Goal: Obtain resource: Download file/media

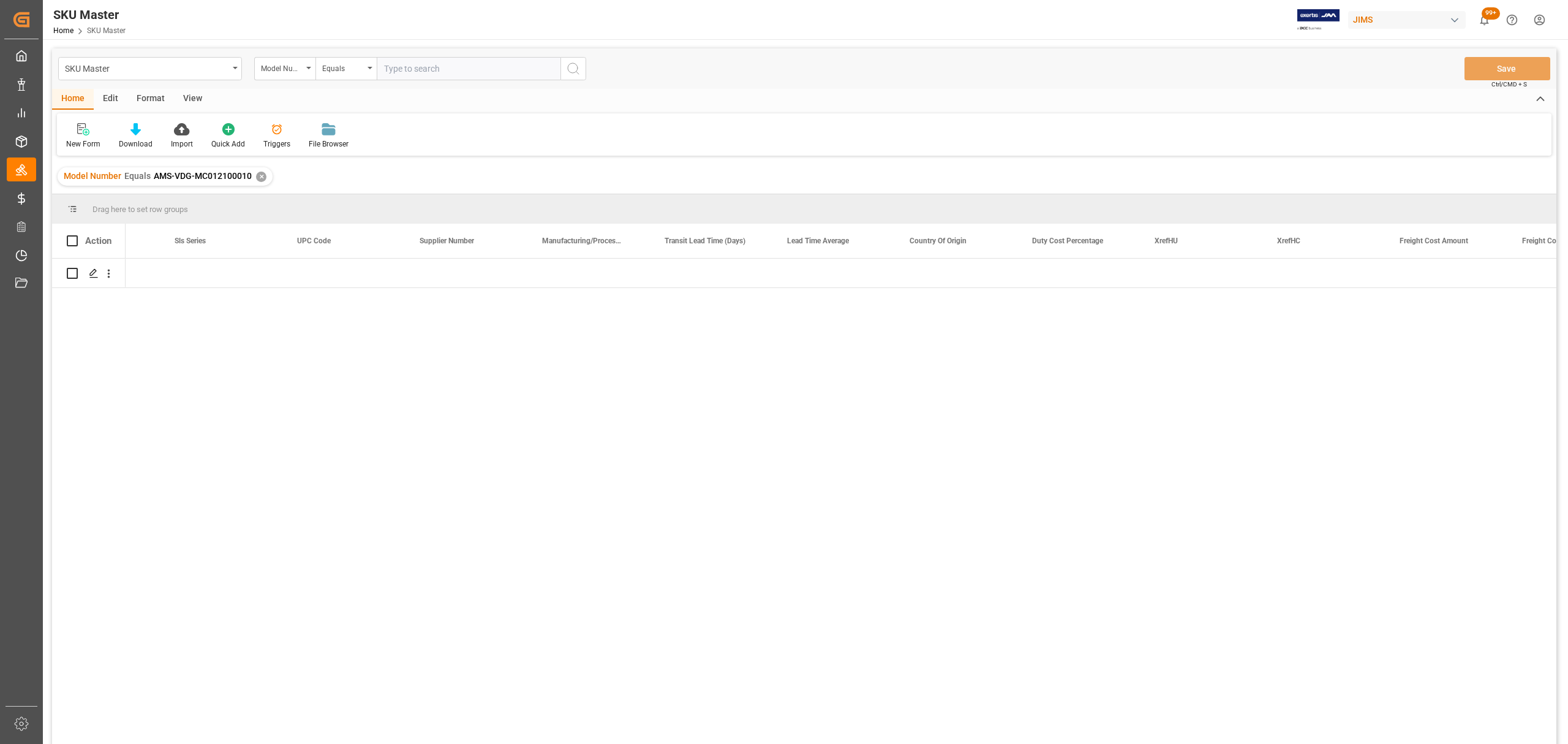
scroll to position [0, 2660]
drag, startPoint x: 1566, startPoint y: 67, endPoint x: 1566, endPoint y: 682, distance: 615.0
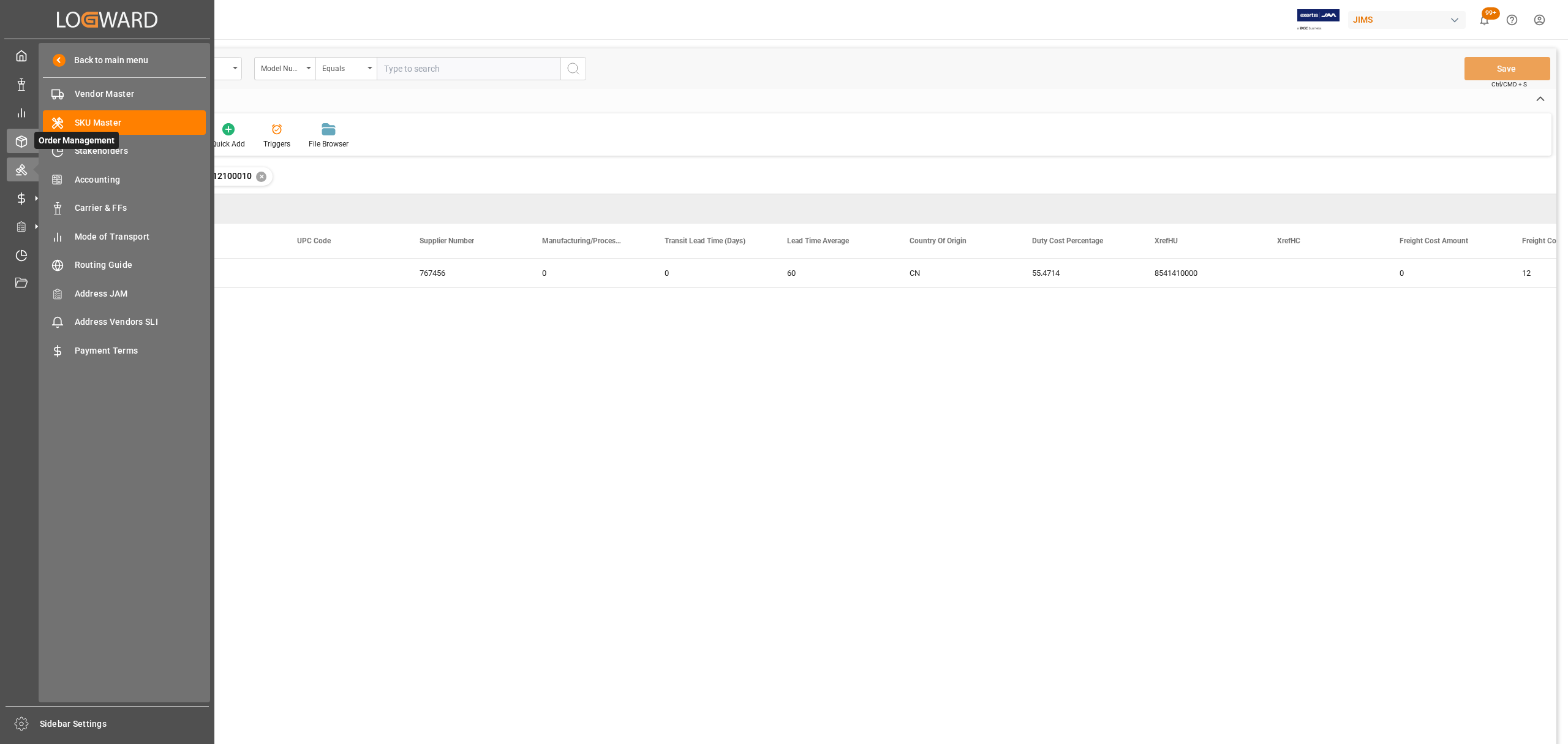
click at [24, 136] on icon at bounding box center [22, 141] width 10 height 11
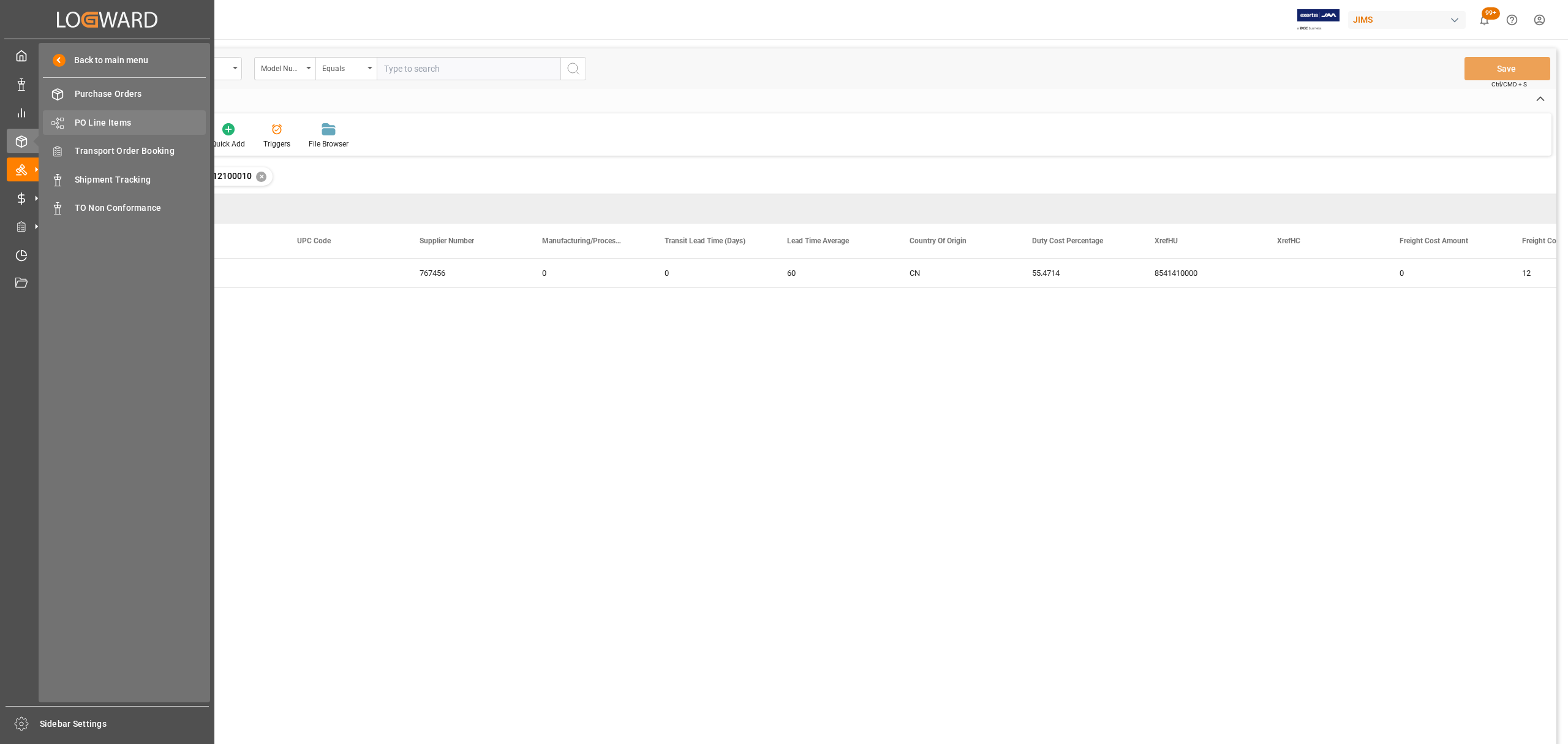
click at [123, 120] on span "PO Line Items" at bounding box center [140, 123] width 132 height 13
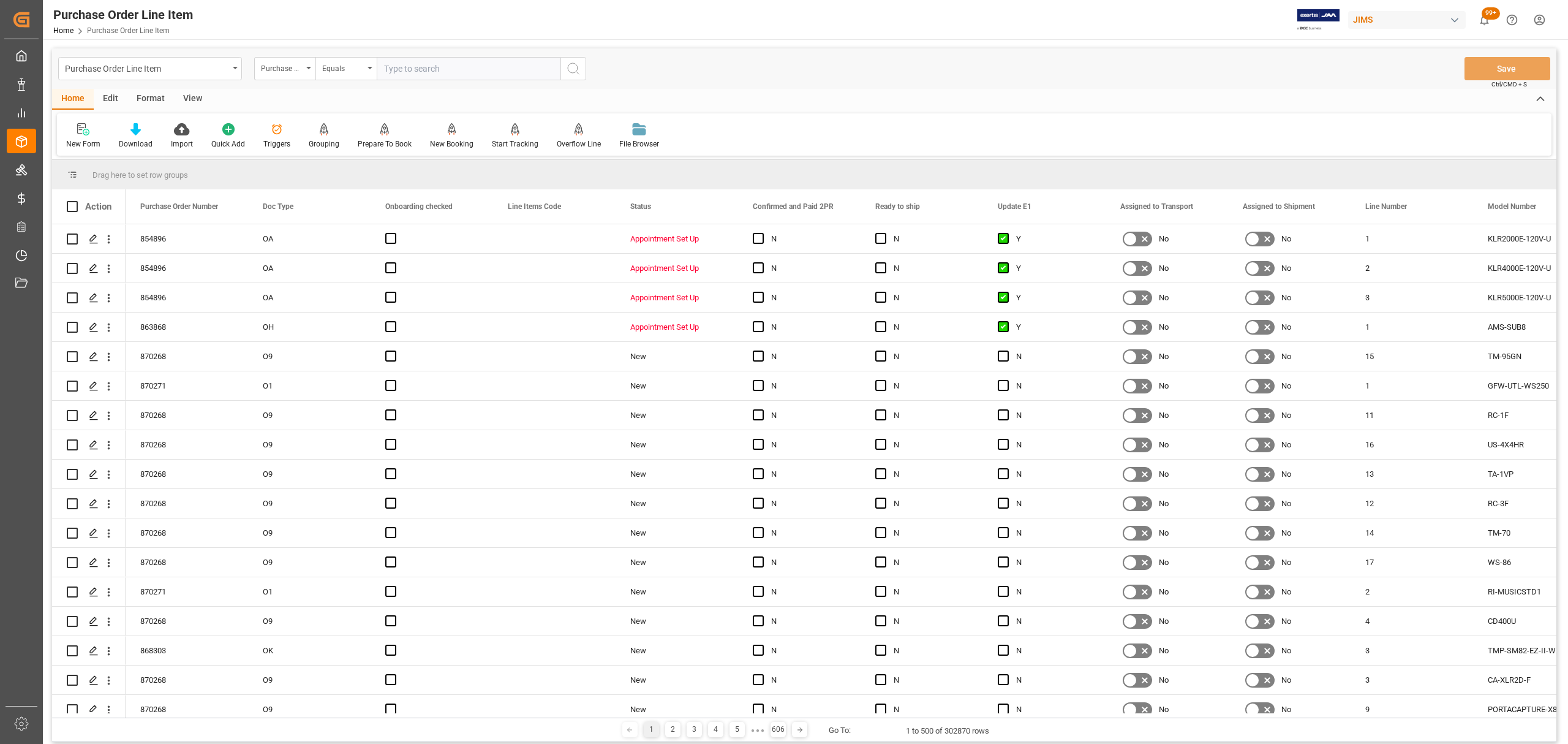
click at [441, 74] on input "text" at bounding box center [468, 69] width 183 height 24
paste input "864910"
type input "864910"
click at [579, 67] on icon "search button" at bounding box center [573, 69] width 15 height 15
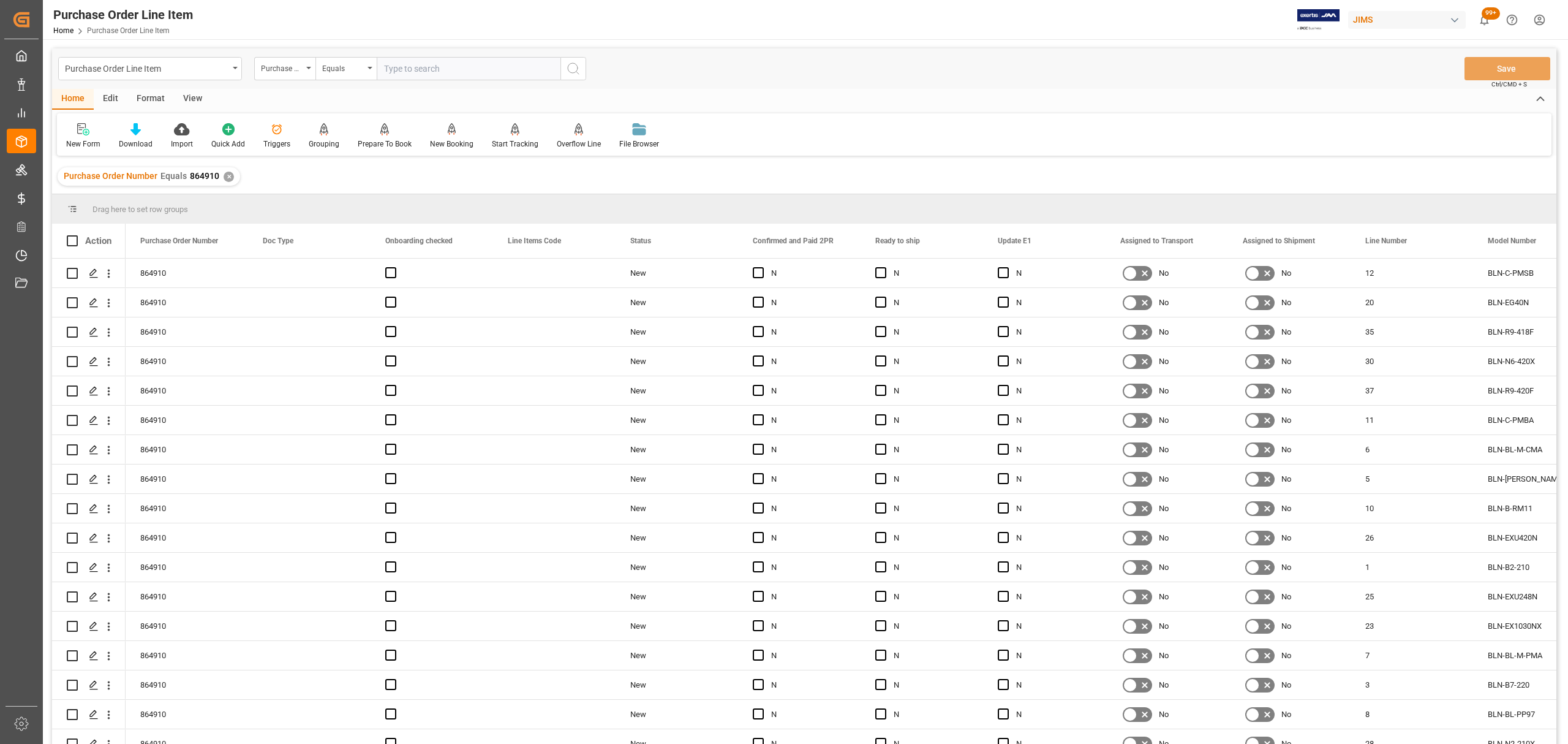
click at [228, 177] on div "✕" at bounding box center [228, 177] width 10 height 10
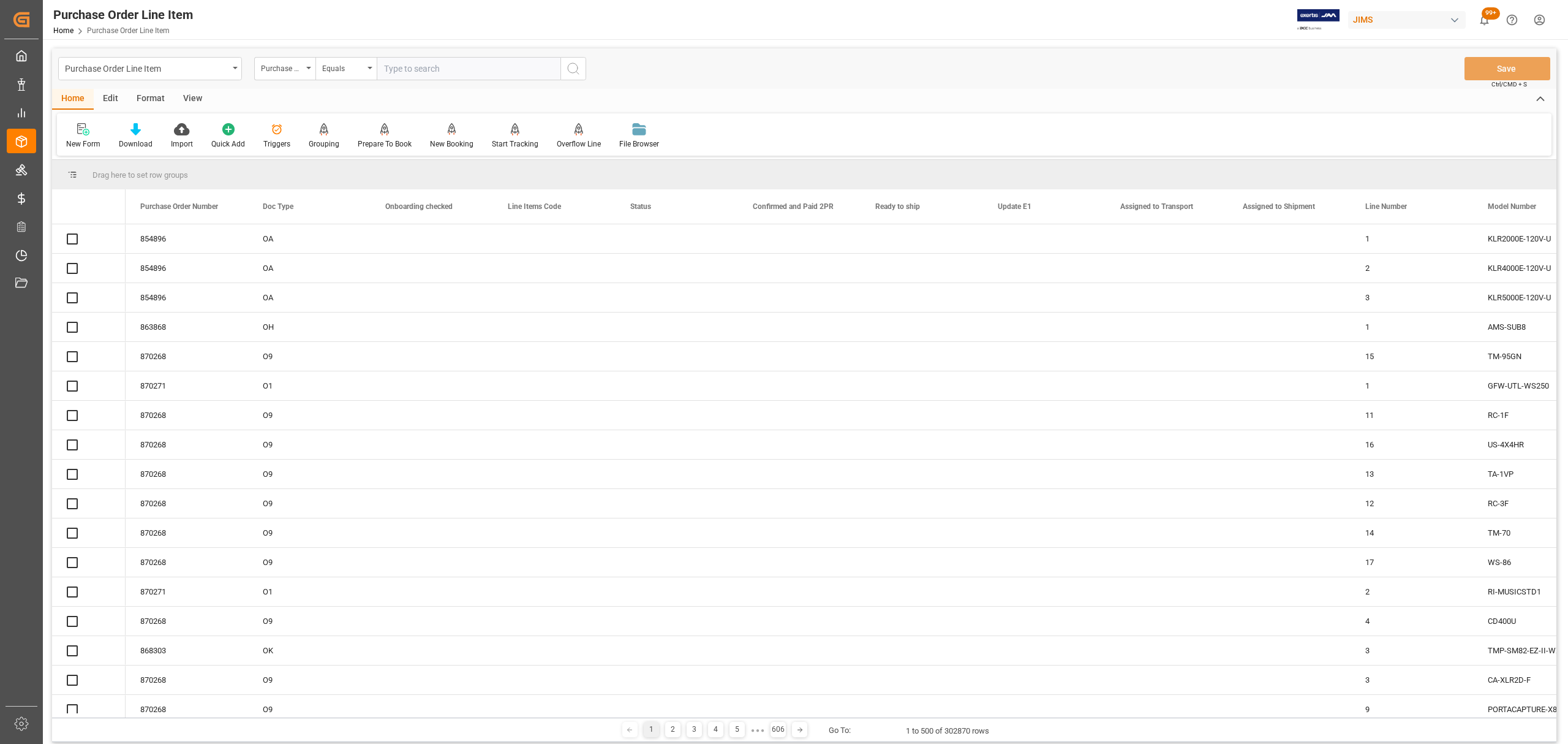
click at [443, 69] on input "text" at bounding box center [468, 69] width 183 height 24
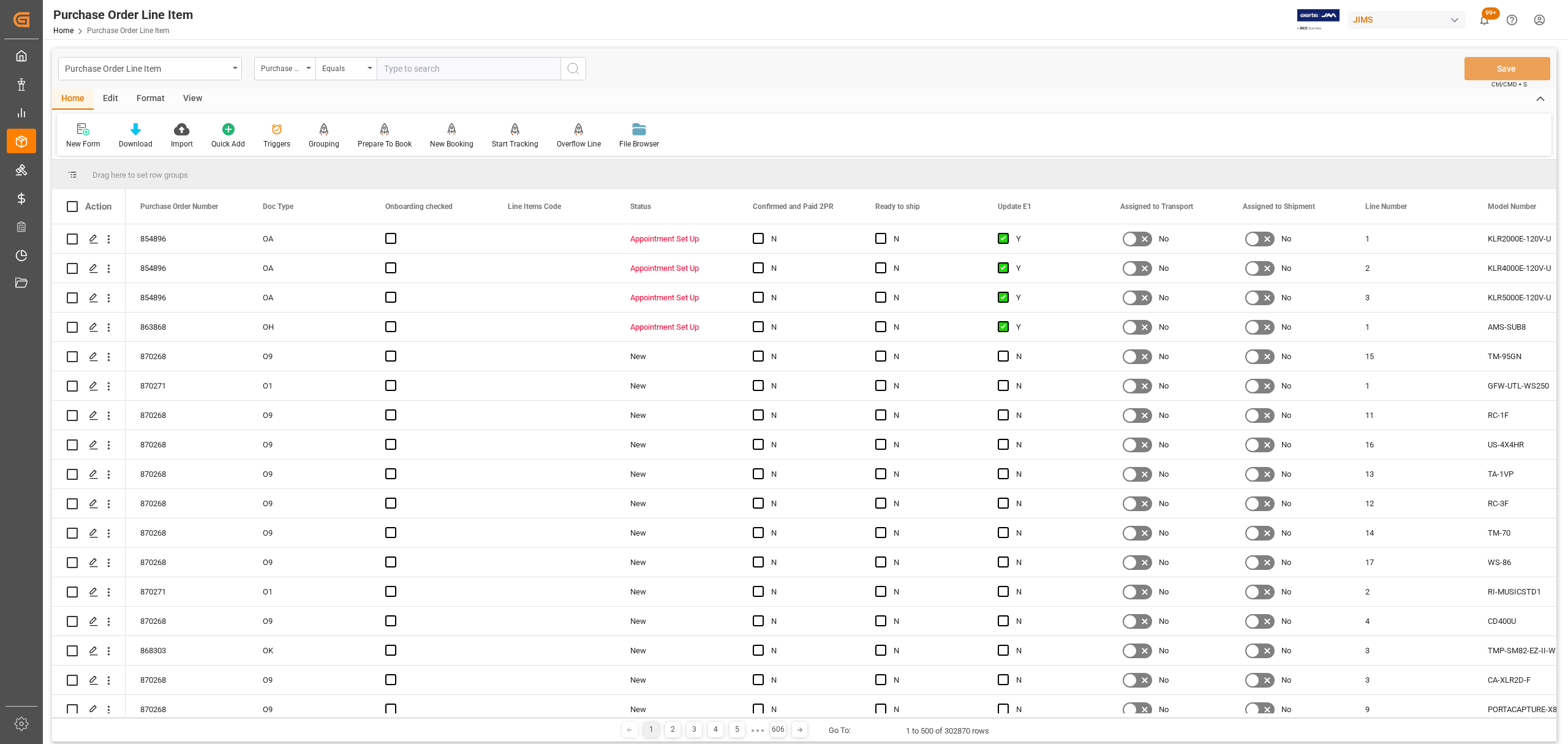
paste input "863357"
type input "863357"
click at [576, 69] on icon "search button" at bounding box center [573, 69] width 15 height 15
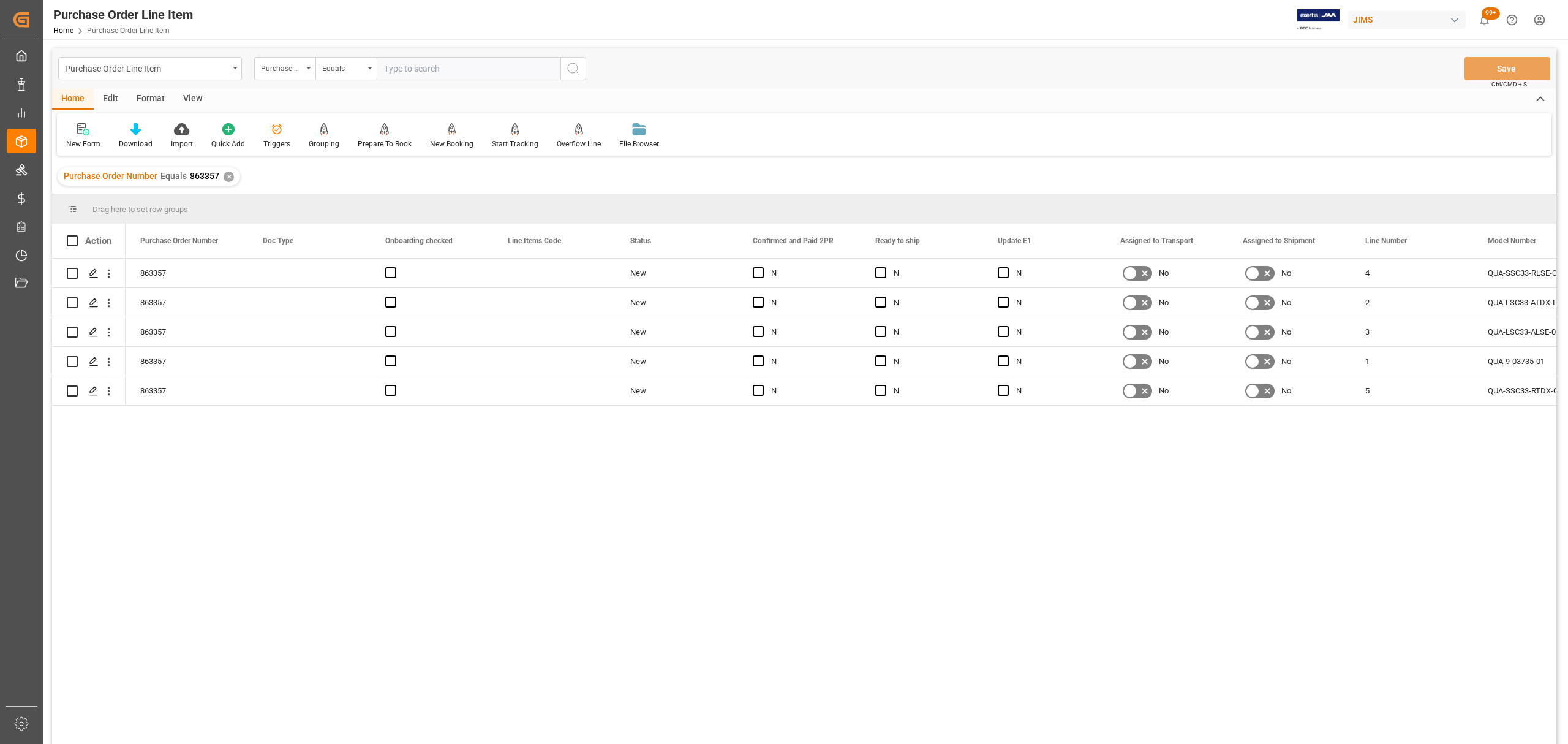
drag, startPoint x: 1524, startPoint y: 442, endPoint x: 1514, endPoint y: 470, distance: 29.7
click at [418, 538] on div "863357 New N N N No No 4 QUA-SSC33-RLSE-CB11 709418 863357 New N N N No No 2 QU…" at bounding box center [840, 505] width 1430 height 493
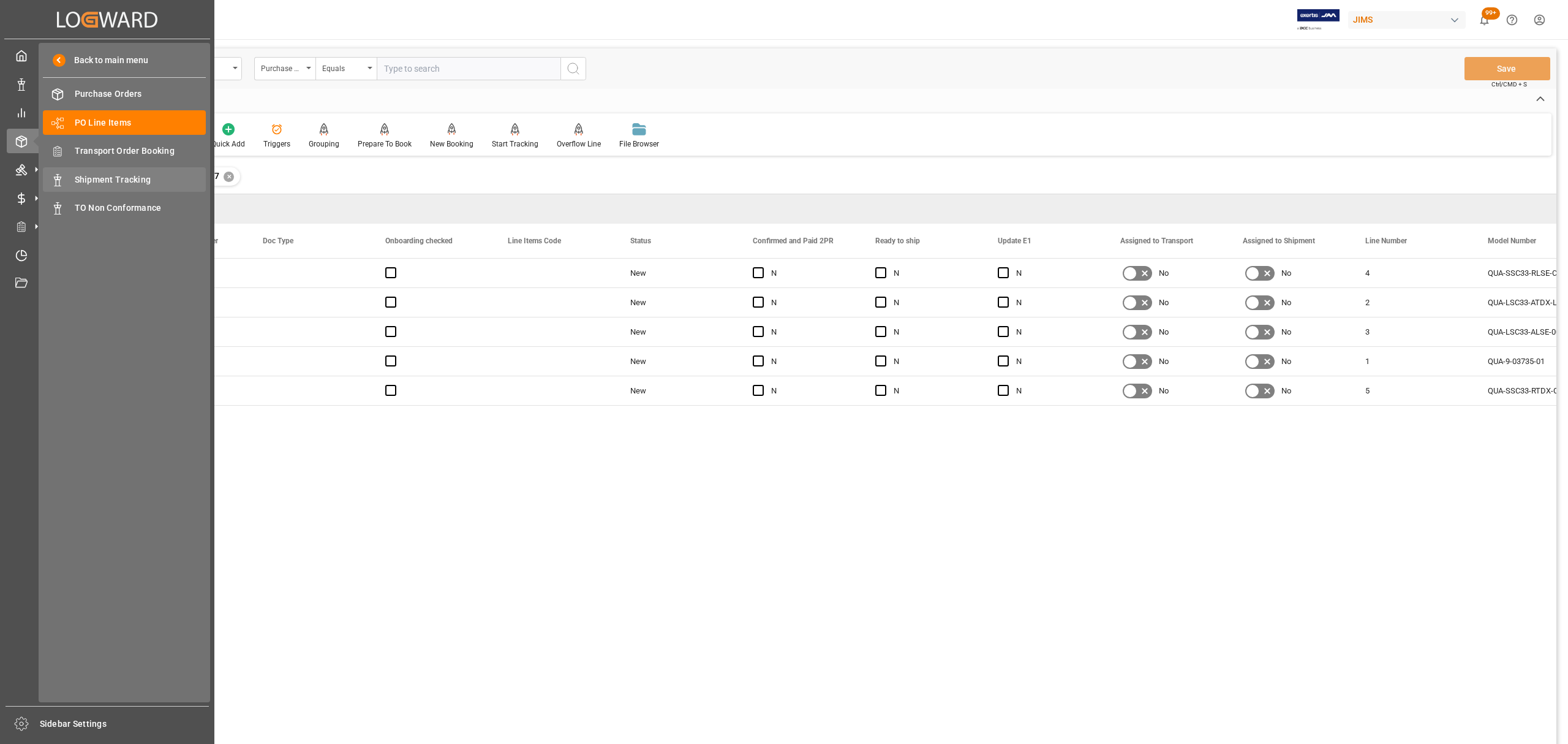
click at [104, 179] on span "Shipment Tracking" at bounding box center [140, 180] width 132 height 13
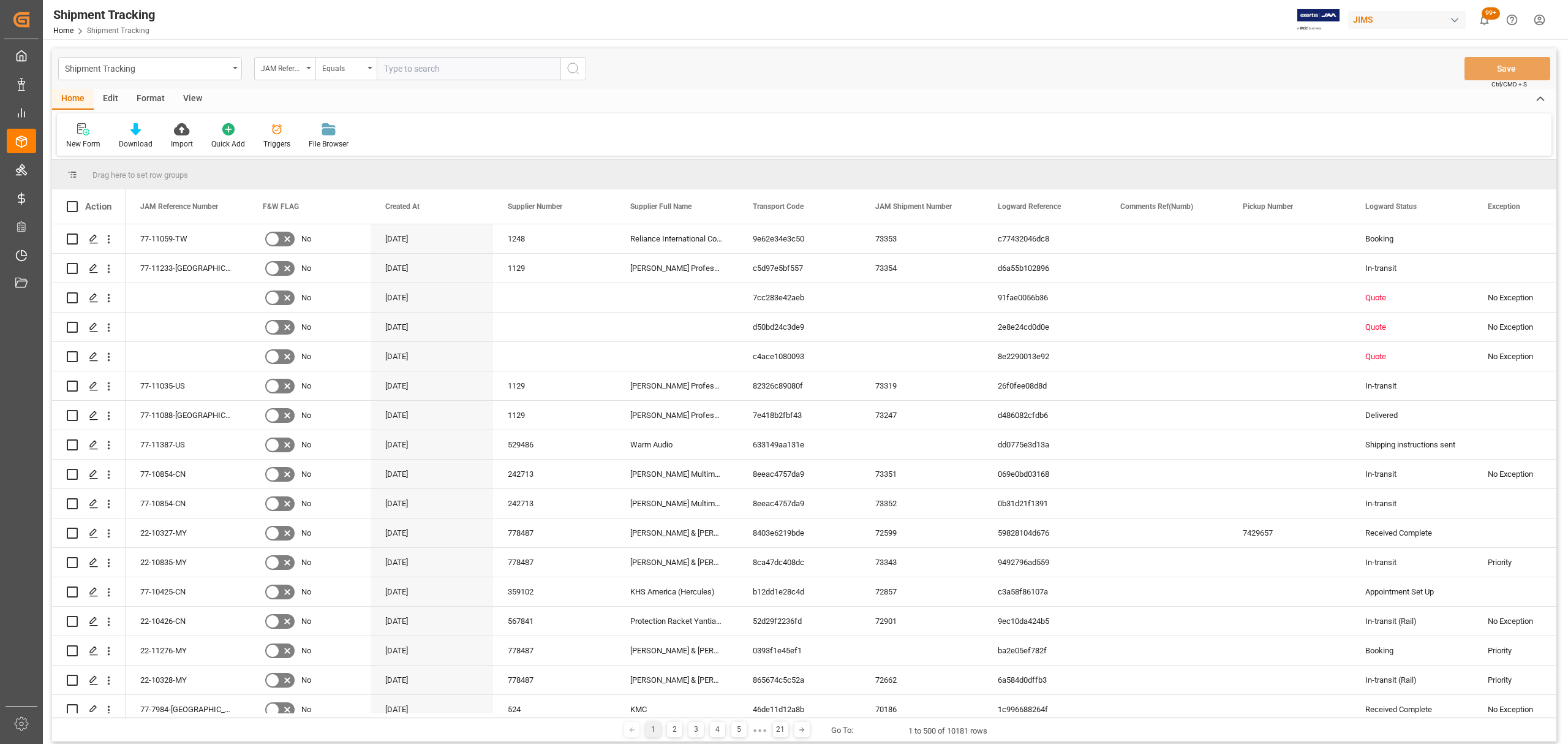
click at [832, 110] on div "Home Edit Format View New Form Download Import Quick Add Triggers File Browser" at bounding box center [804, 122] width 1504 height 67
click at [134, 126] on icon at bounding box center [136, 129] width 10 height 12
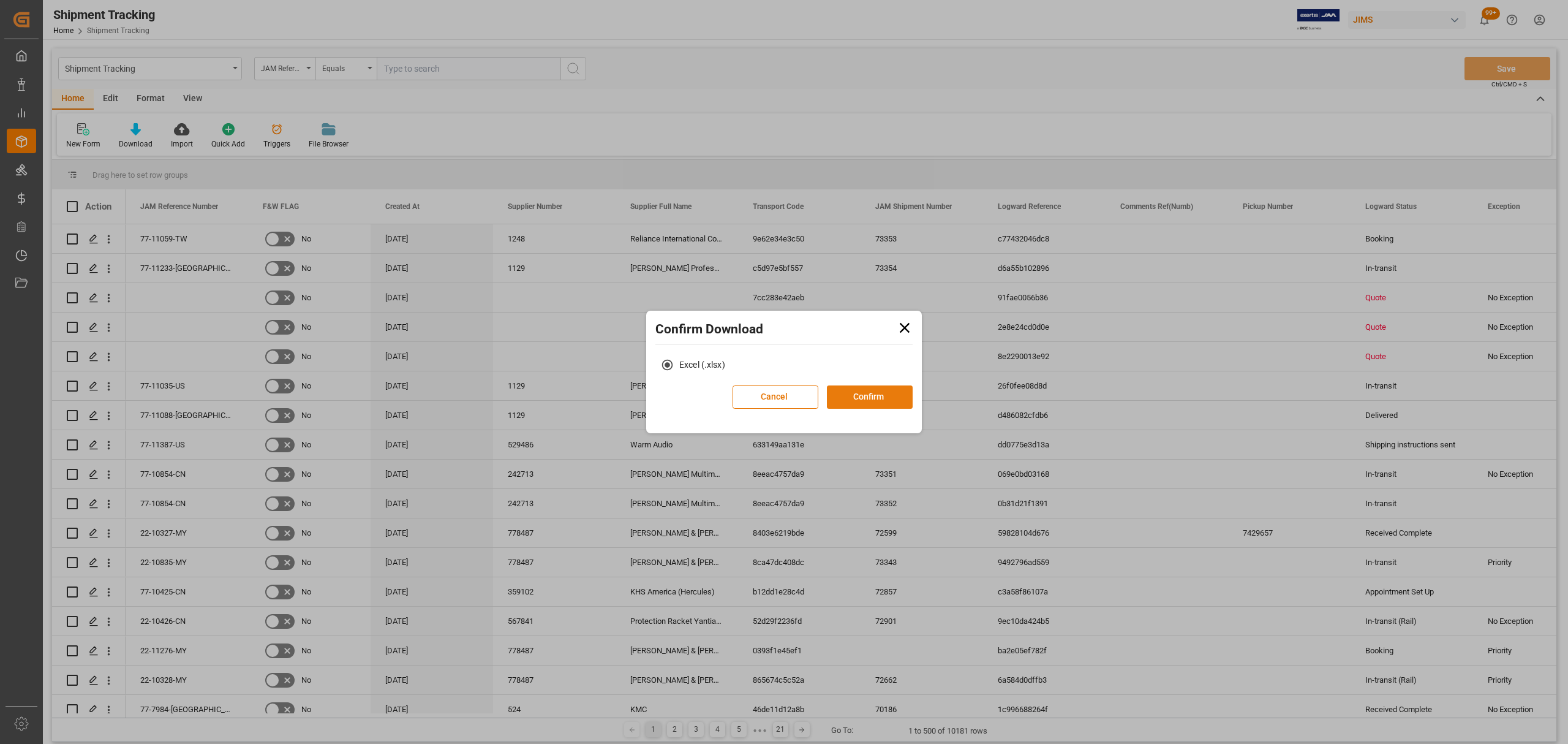
click at [864, 400] on button "Confirm" at bounding box center [869, 397] width 86 height 24
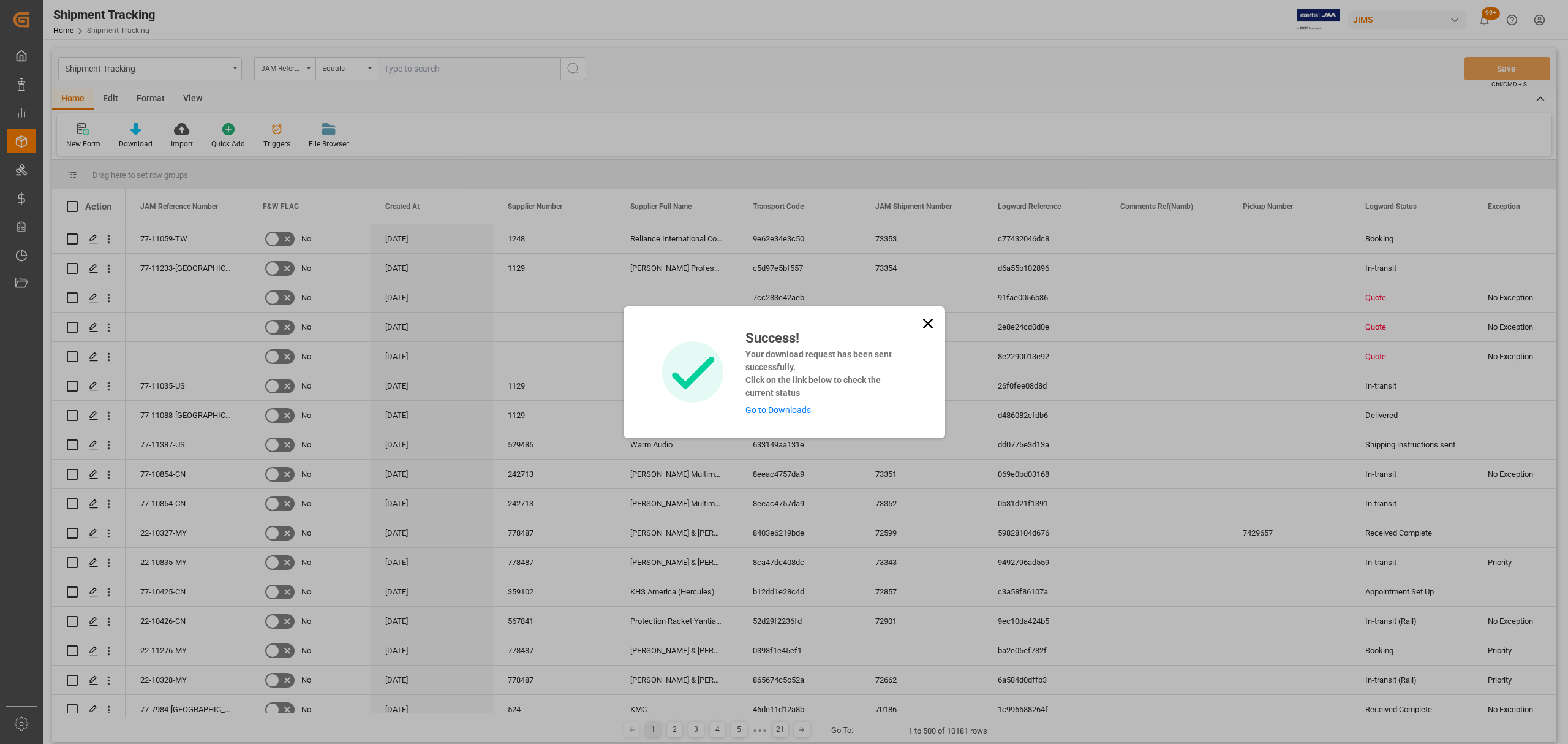
click at [796, 418] on div "Success! Your download request has been sent successfully. Click on the link be…" at bounding box center [784, 372] width 322 height 132
click at [796, 410] on link "Go to Downloads" at bounding box center [778, 410] width 65 height 10
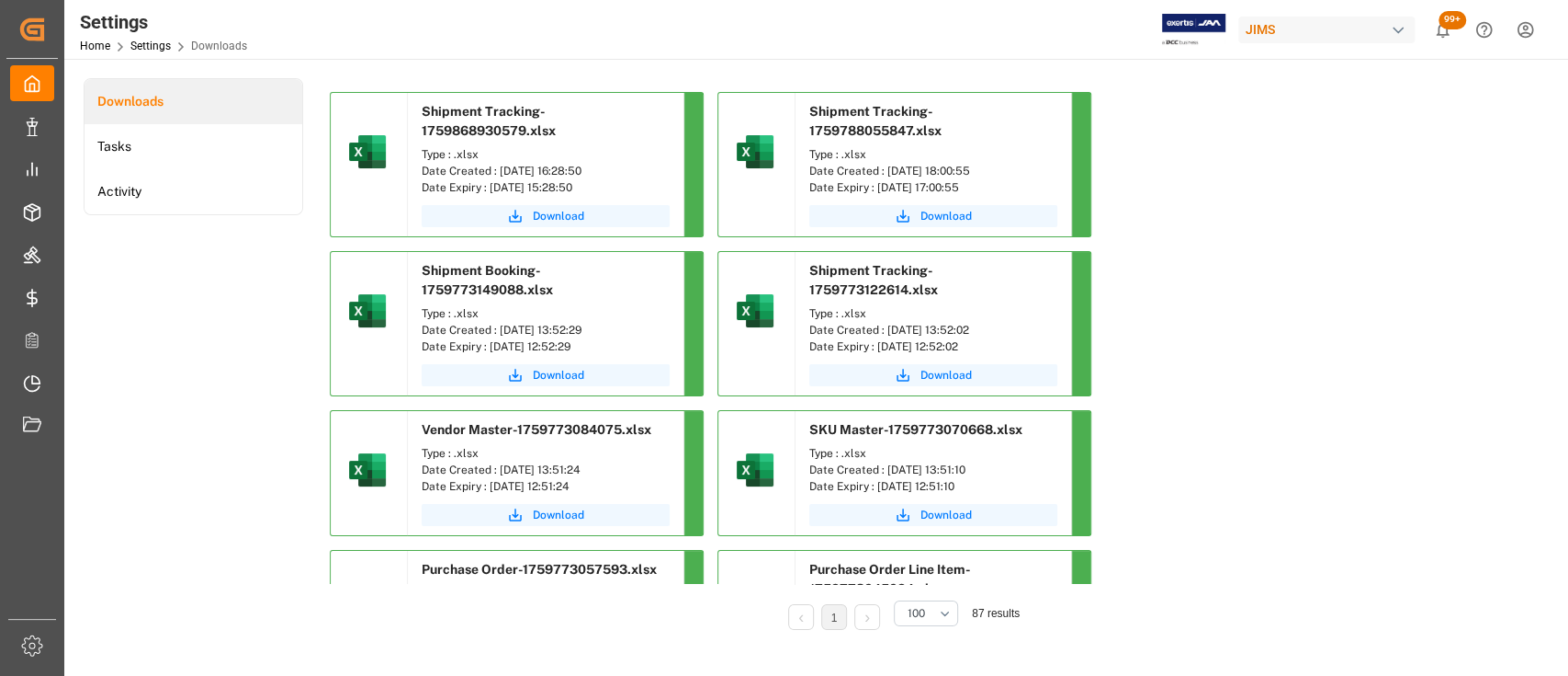
drag, startPoint x: 1271, startPoint y: 245, endPoint x: 1353, endPoint y: 22, distance: 237.6
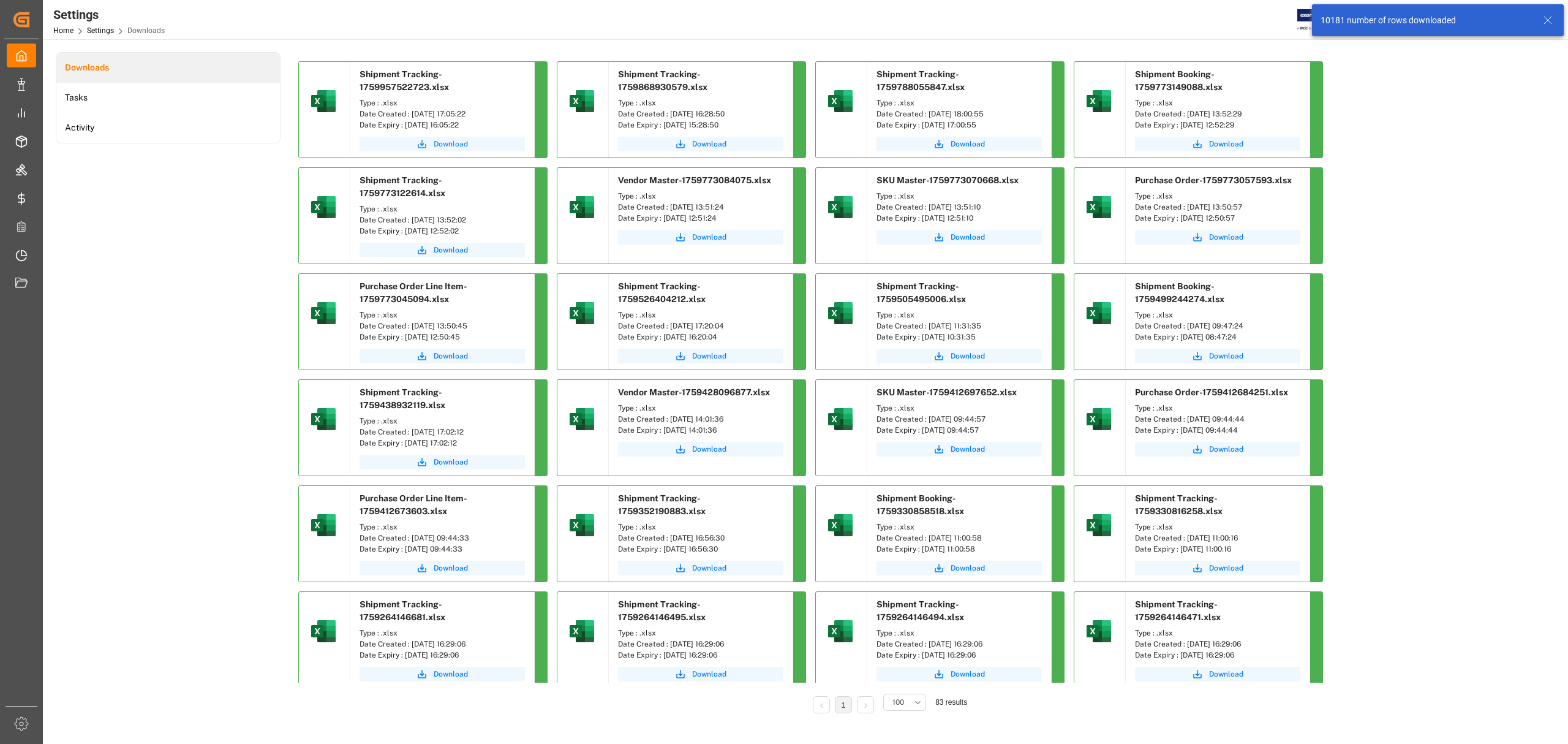
click at [443, 146] on span "Download" at bounding box center [450, 144] width 35 height 11
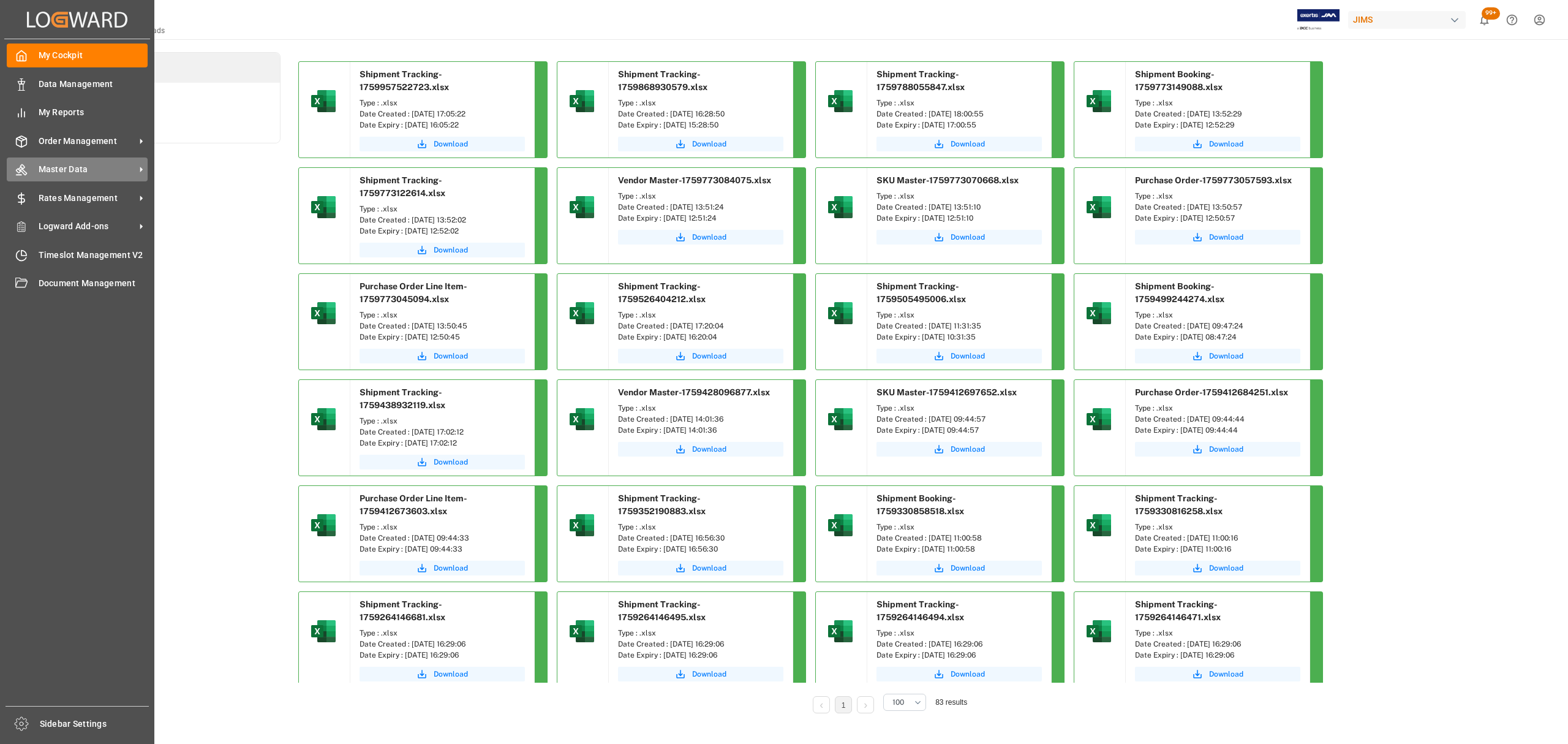
click at [88, 170] on span "Master Data" at bounding box center [87, 170] width 97 height 13
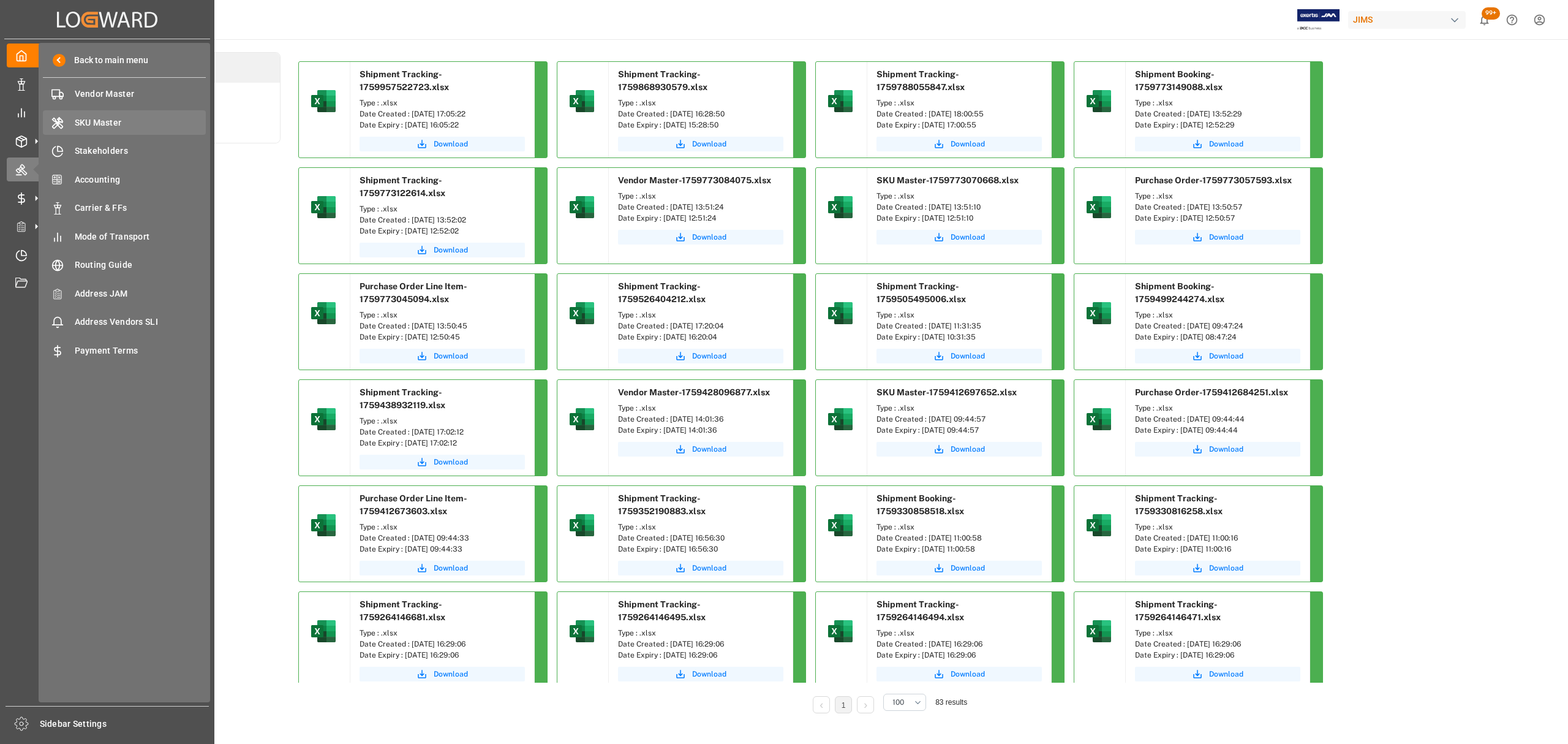
click at [121, 123] on span "SKU Master" at bounding box center [140, 123] width 132 height 13
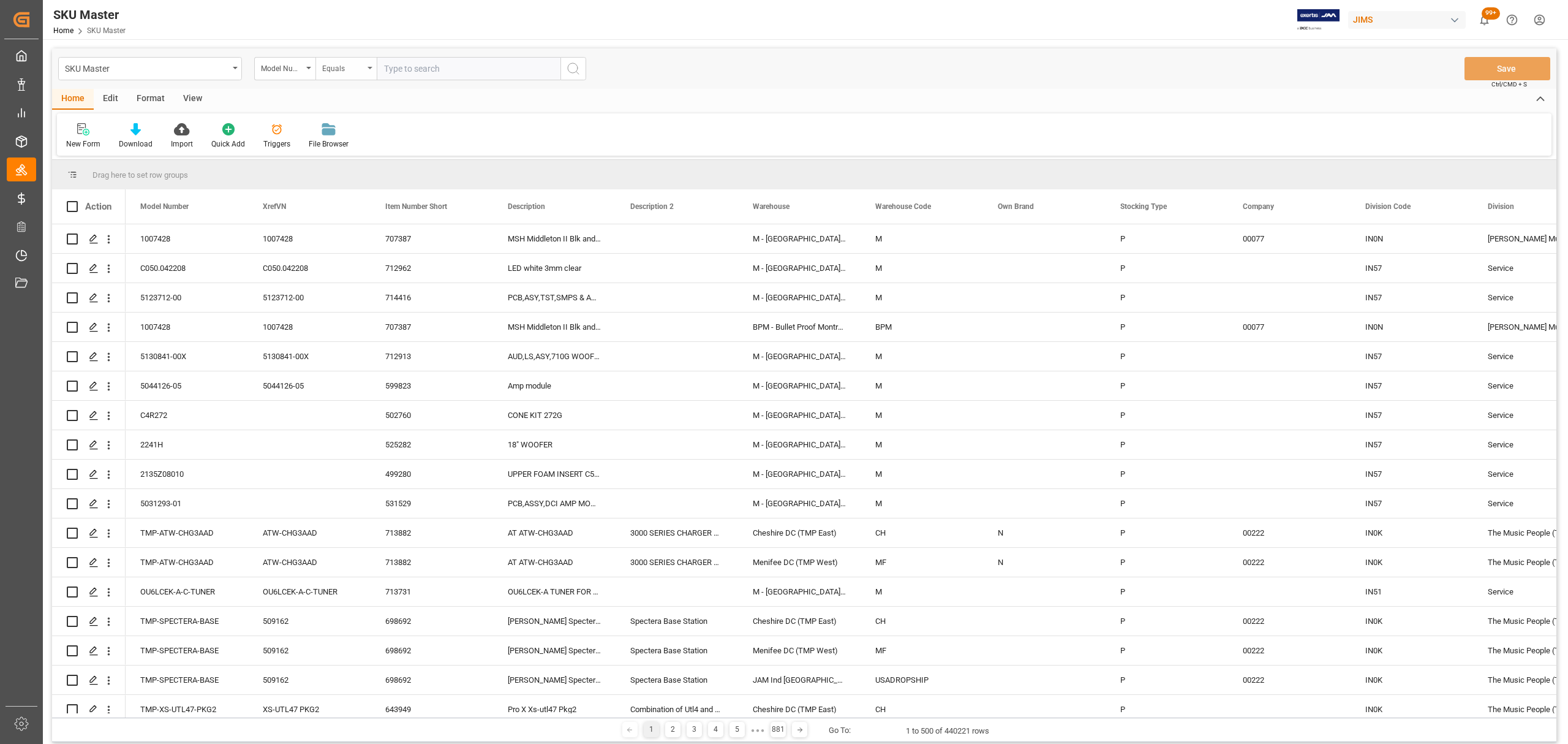
click at [358, 69] on div "Equals" at bounding box center [343, 67] width 42 height 14
click at [400, 147] on div "Fuzzy search" at bounding box center [407, 150] width 183 height 25
click at [440, 72] on input "text" at bounding box center [468, 69] width 183 height 24
type input "#"
click at [573, 66] on icon "search button" at bounding box center [573, 69] width 15 height 15
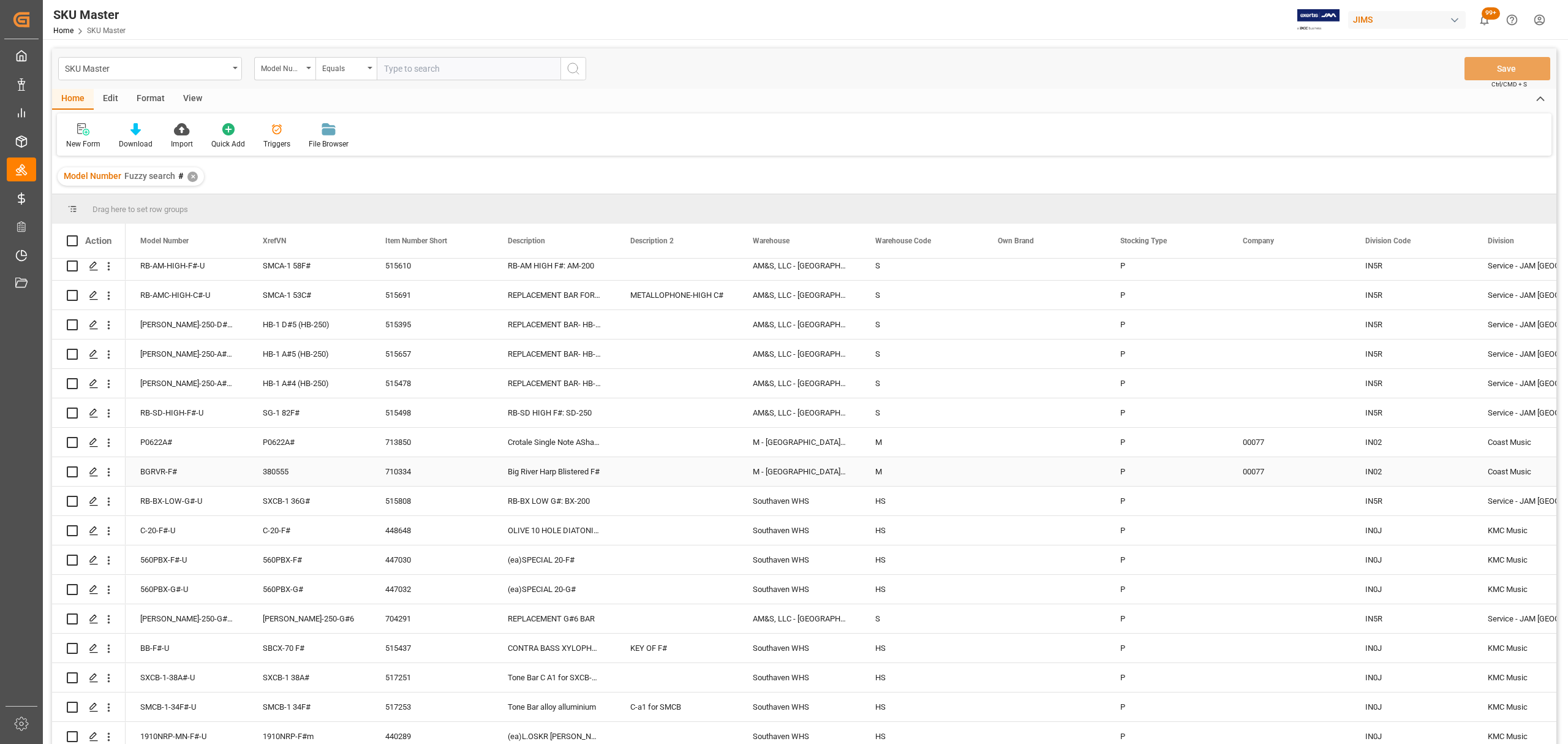
scroll to position [653, 0]
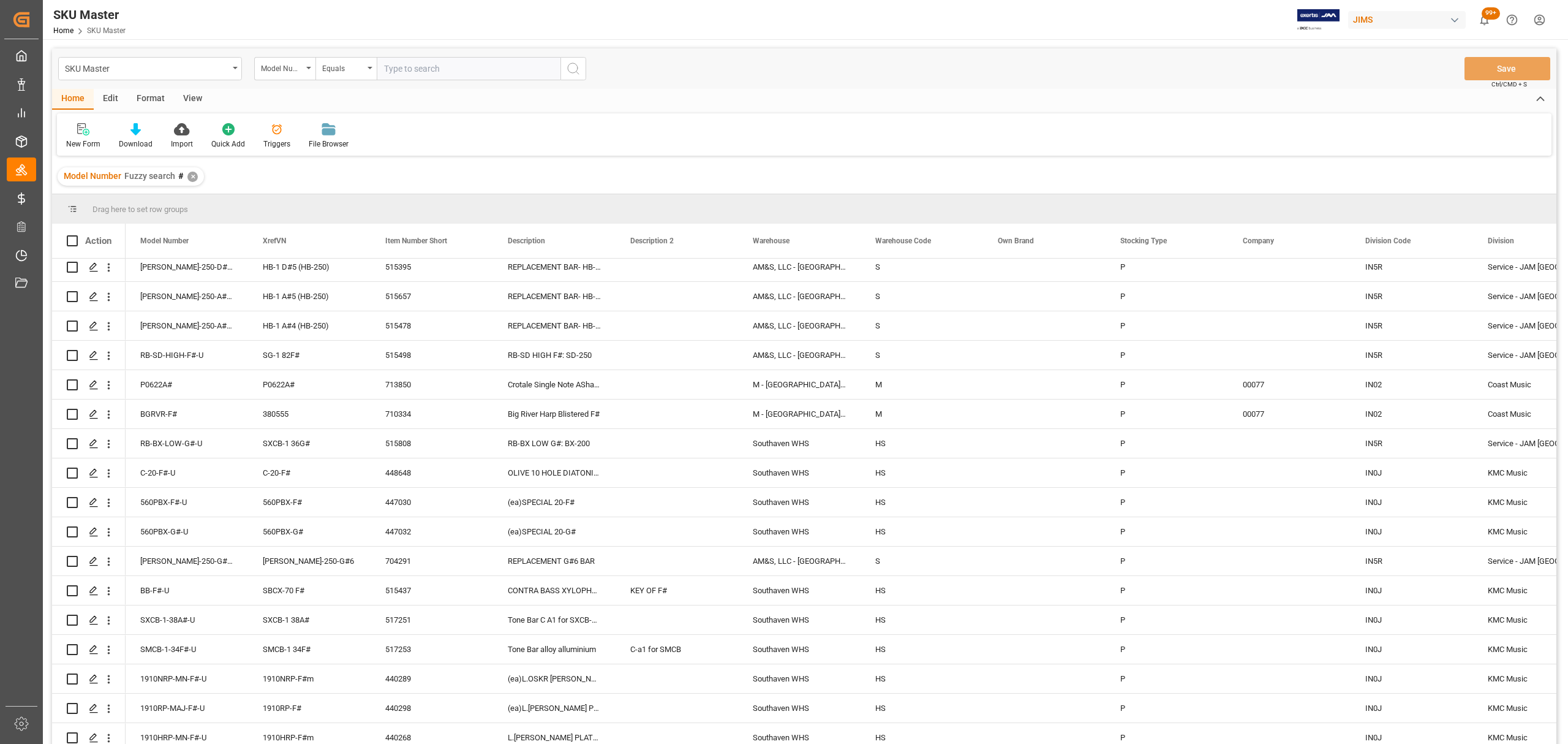
click at [1542, 22] on html "Created by potrace 1.15, written by Peter Selinger 2001-2017 Created by potrace…" at bounding box center [784, 372] width 1568 height 744
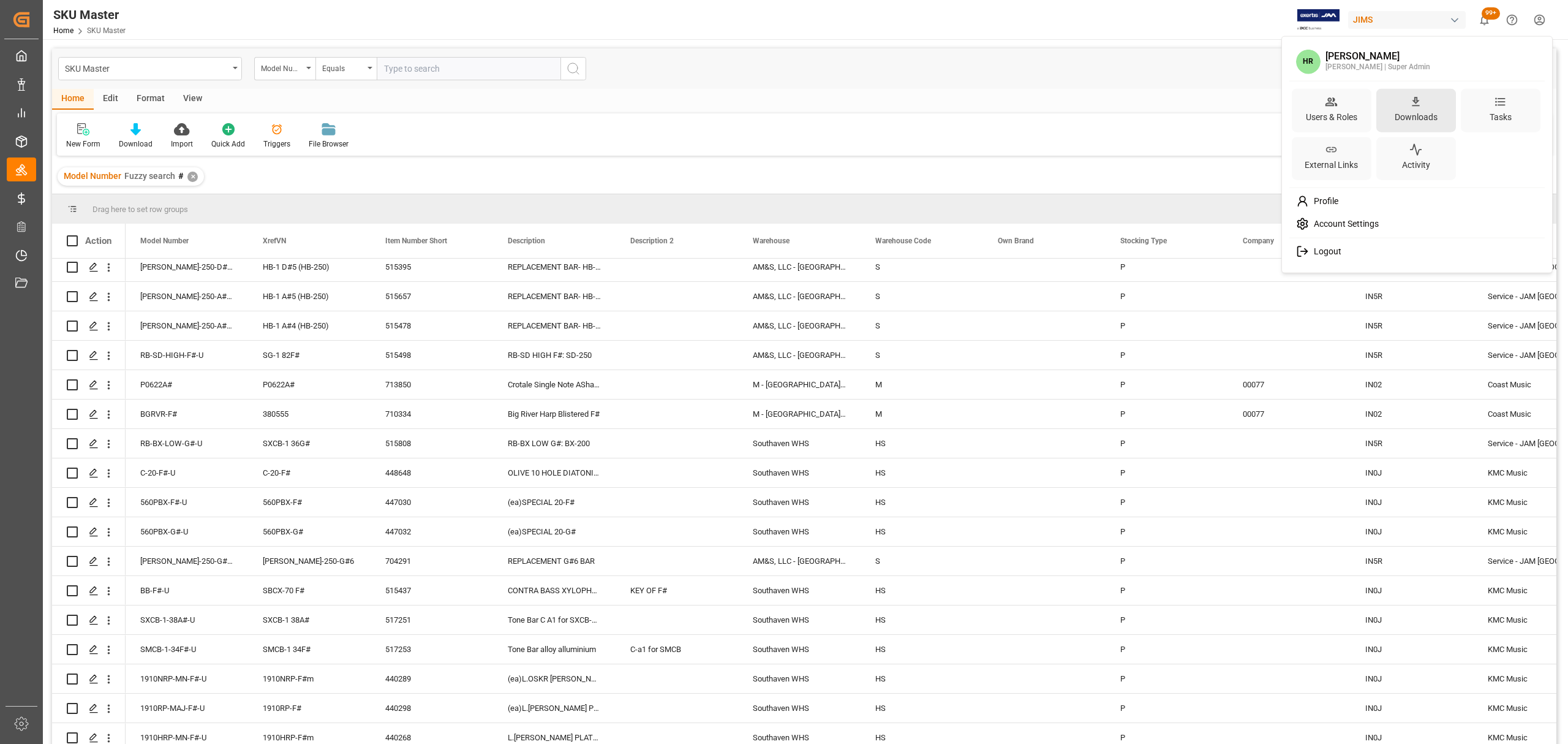
click at [1415, 114] on div "Downloads" at bounding box center [1415, 116] width 48 height 18
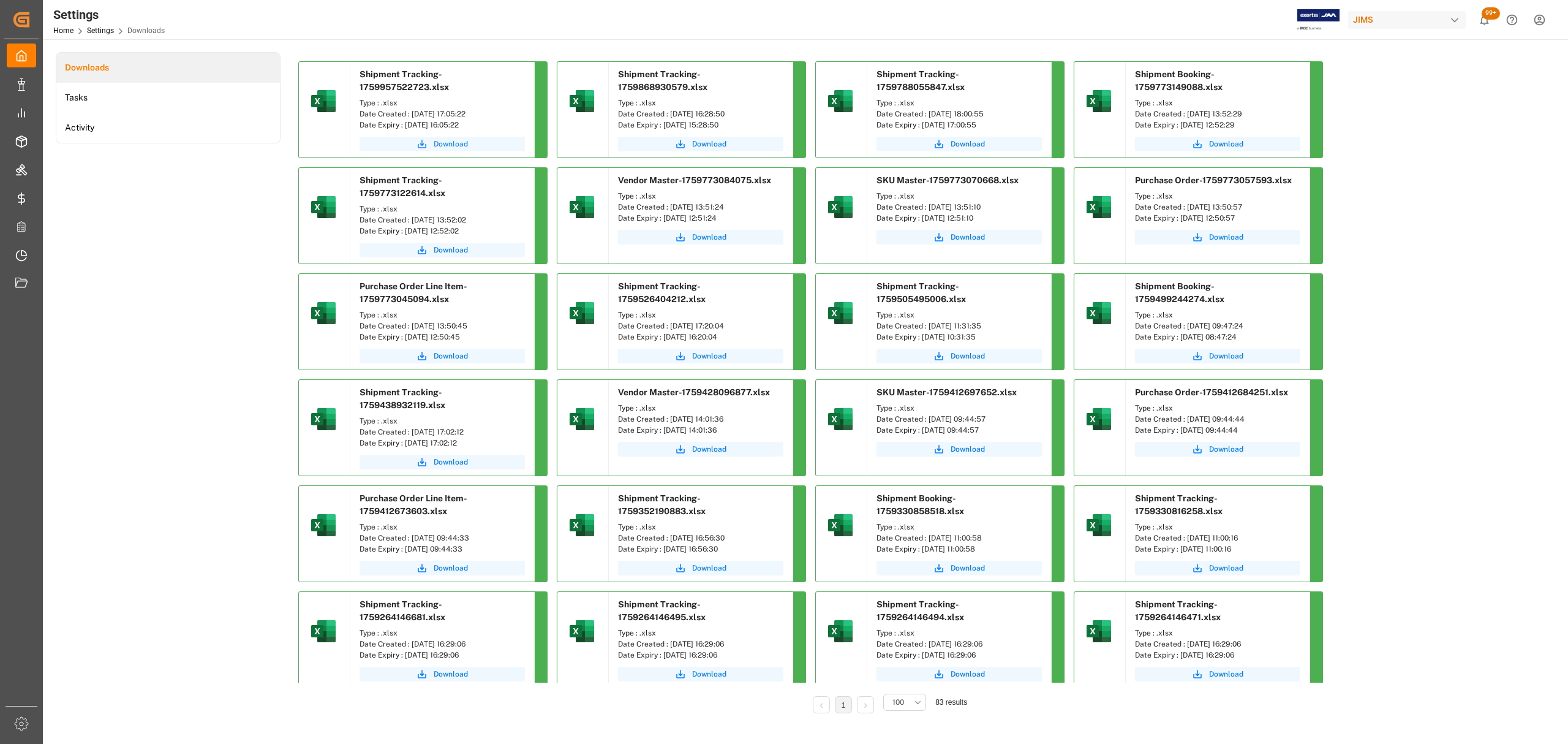
click at [447, 145] on span "Download" at bounding box center [450, 144] width 35 height 11
